Goal: Information Seeking & Learning: Stay updated

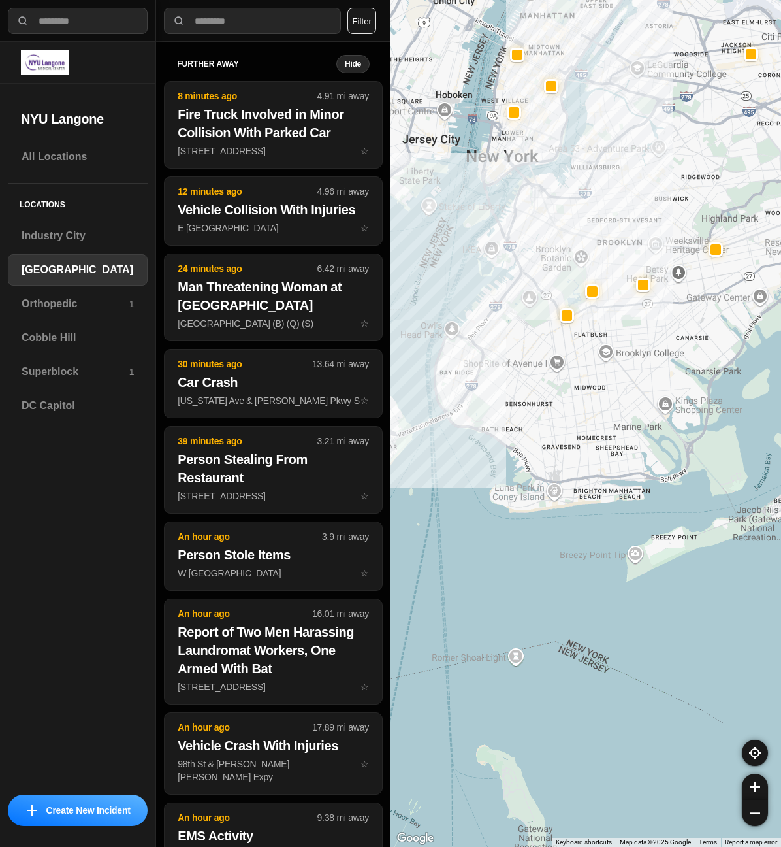
drag, startPoint x: 557, startPoint y: 359, endPoint x: 530, endPoint y: 369, distance: 29.4
click at [530, 369] on div at bounding box center [586, 423] width 391 height 847
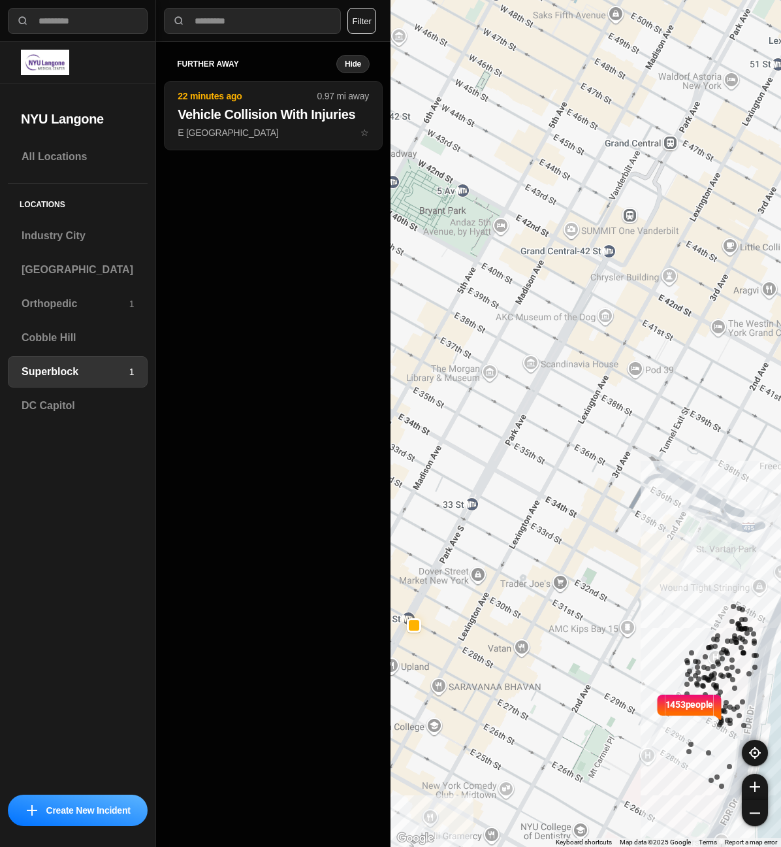
drag, startPoint x: 584, startPoint y: 381, endPoint x: 601, endPoint y: 373, distance: 18.7
click at [601, 373] on div "1453 people" at bounding box center [586, 423] width 391 height 847
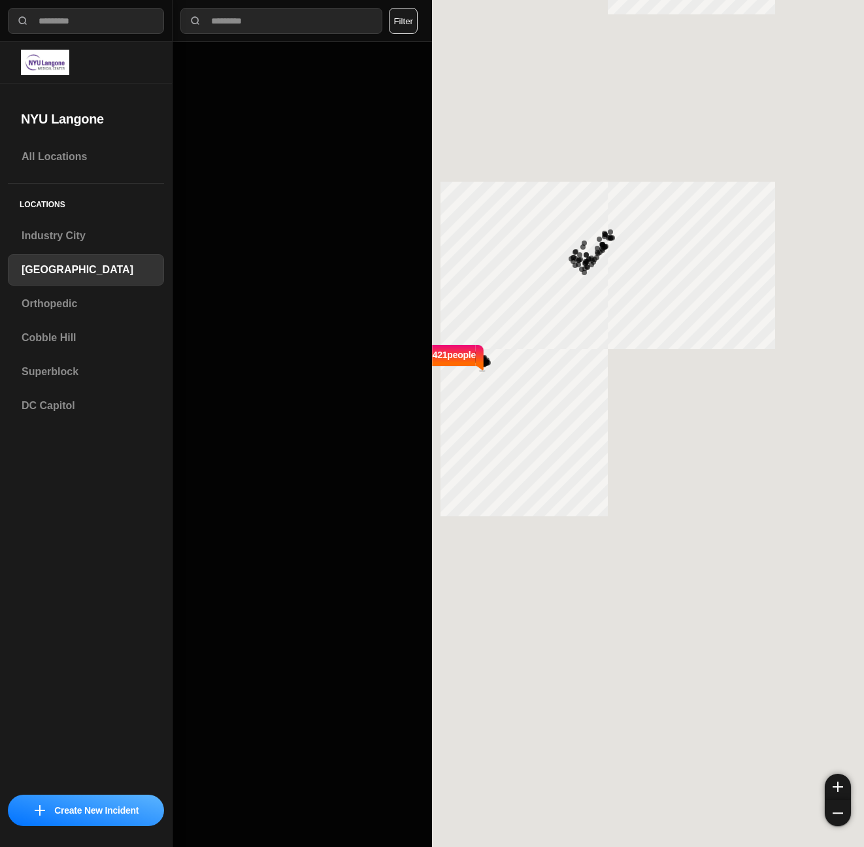
select select "*"
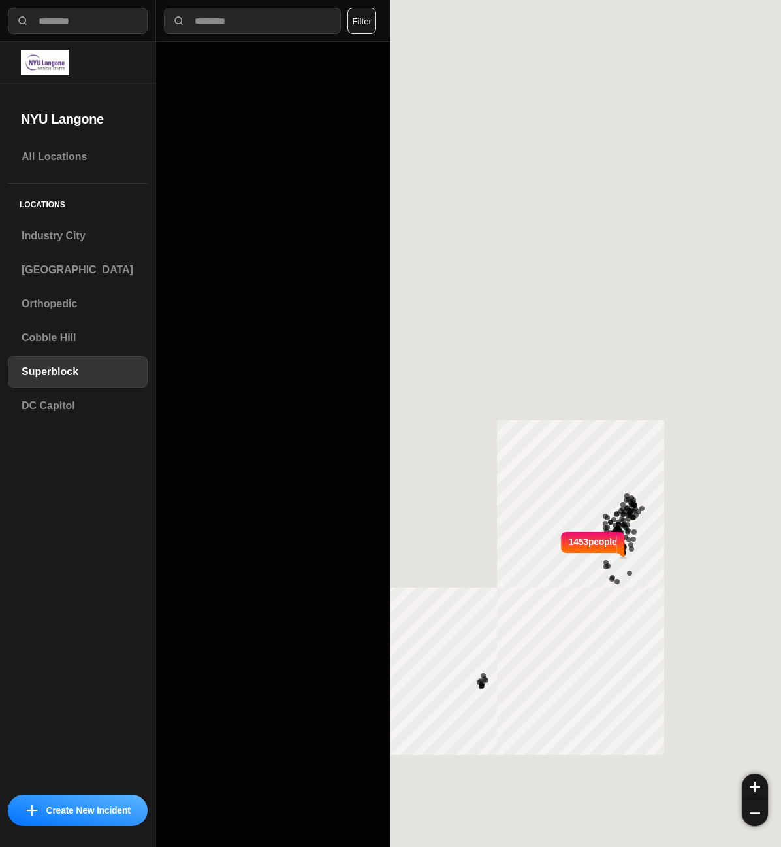
select select "*"
